Goal: Communication & Community: Answer question/provide support

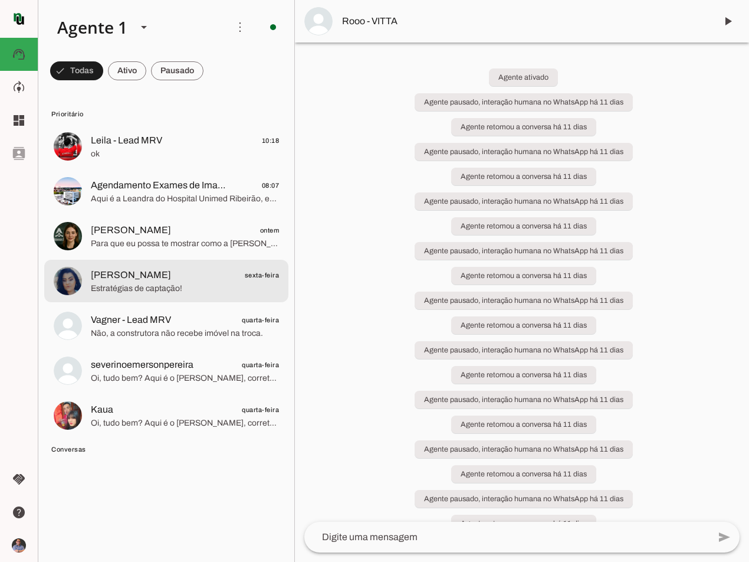
click at [109, 276] on span "[PERSON_NAME]" at bounding box center [131, 275] width 80 height 14
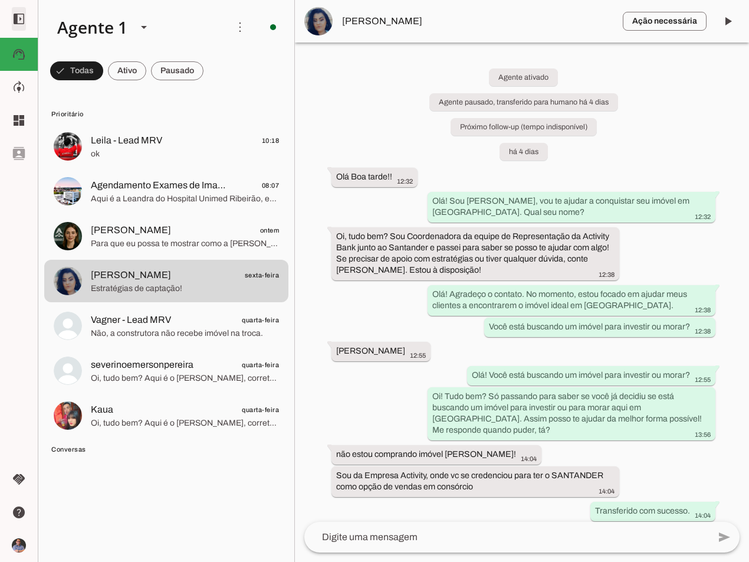
click at [19, 21] on span at bounding box center [19, 19] width 28 height 28
